Goal: Transaction & Acquisition: Purchase product/service

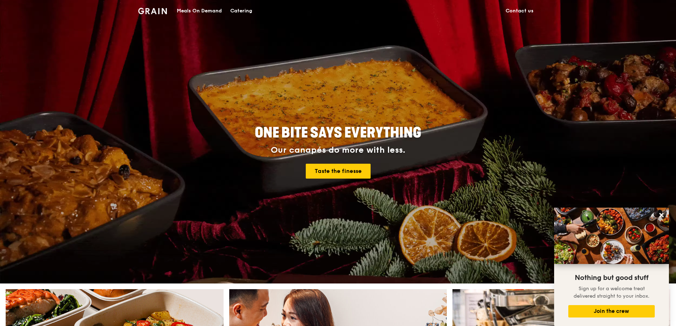
click at [194, 6] on div "Meals On Demand" at bounding box center [199, 10] width 45 height 21
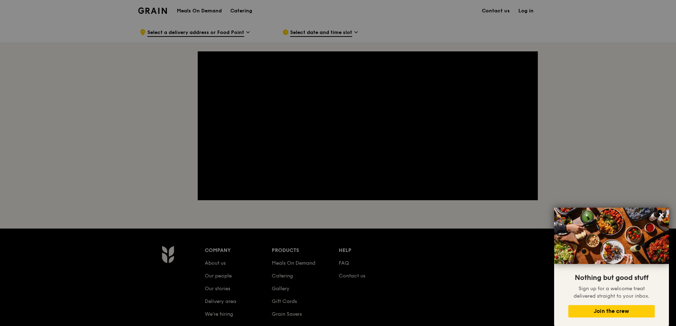
click at [157, 9] on div at bounding box center [338, 163] width 676 height 326
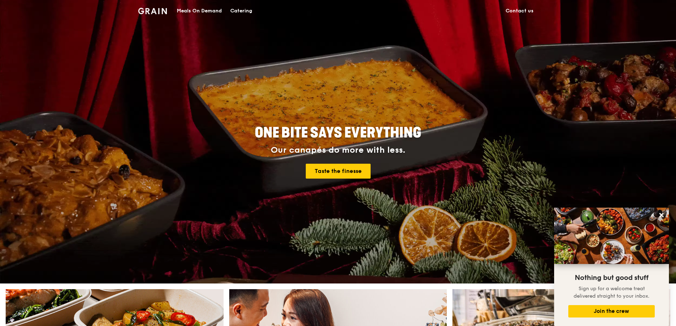
click at [213, 11] on div "Meals On Demand" at bounding box center [199, 10] width 45 height 21
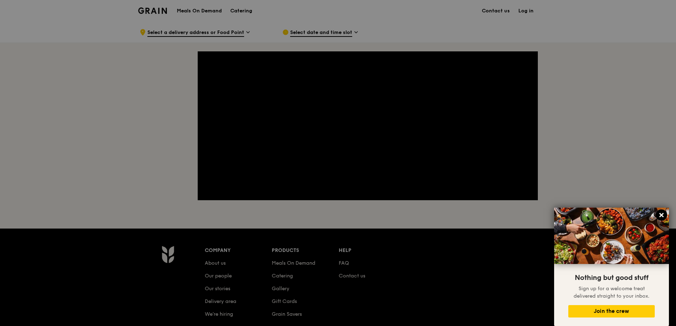
click at [662, 214] on icon at bounding box center [661, 215] width 6 height 6
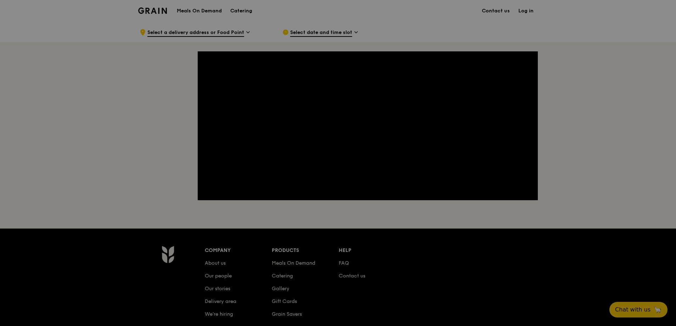
click at [148, 159] on div at bounding box center [338, 163] width 676 height 326
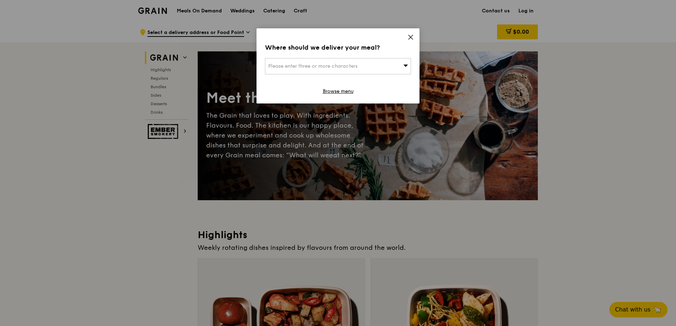
click at [320, 64] on span "Please enter three or more characters" at bounding box center [312, 66] width 89 height 6
type input "3"
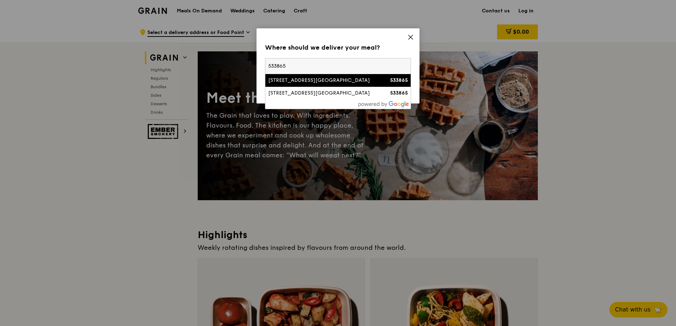
type input "533865"
click at [369, 81] on div "[STREET_ADDRESS][GEOGRAPHIC_DATA]" at bounding box center [320, 80] width 105 height 7
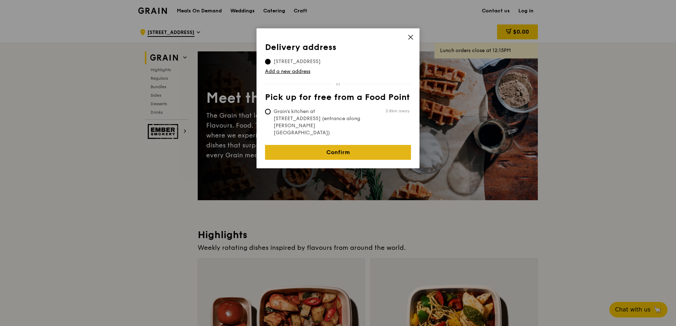
click at [320, 145] on link "Confirm" at bounding box center [338, 152] width 146 height 15
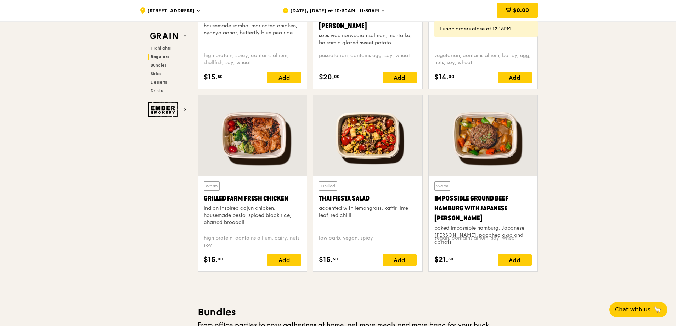
scroll to position [744, 0]
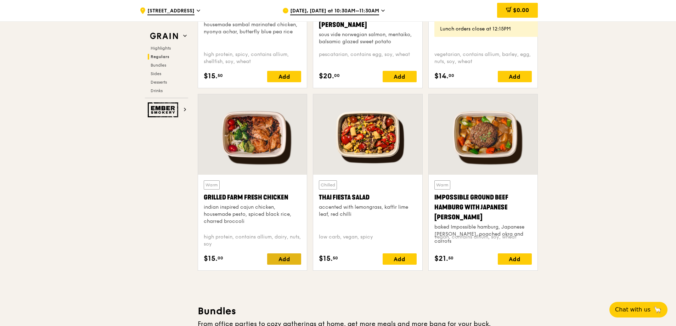
click at [281, 260] on div "Add" at bounding box center [284, 258] width 34 height 11
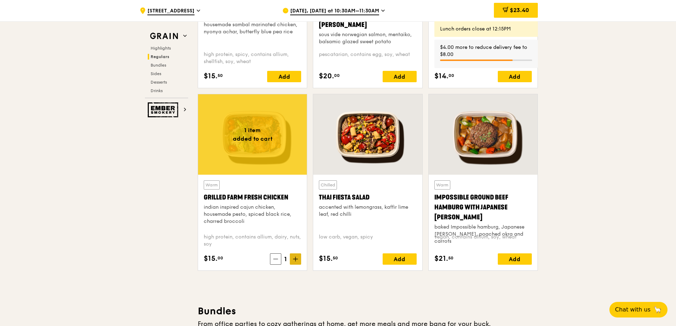
click at [292, 260] on span at bounding box center [295, 258] width 11 height 11
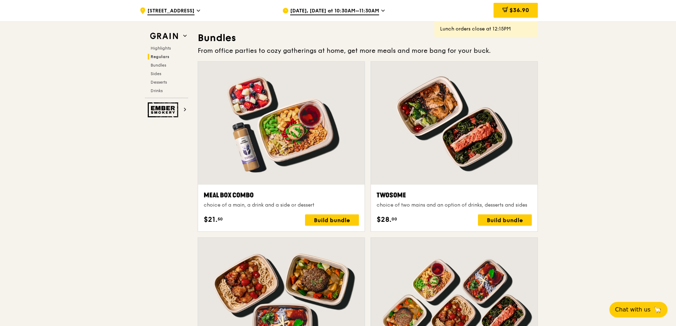
scroll to position [921, 0]
